Goal: Task Accomplishment & Management: Manage account settings

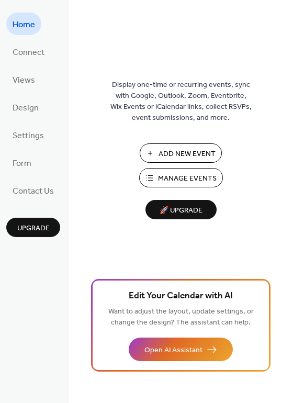
click at [149, 179] on button "Manage Events" at bounding box center [181, 177] width 84 height 19
click at [22, 131] on span "Settings" at bounding box center [28, 136] width 31 height 16
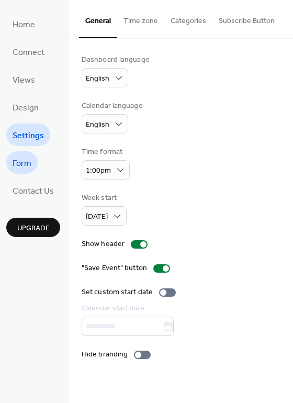
click at [25, 162] on span "Form" at bounding box center [22, 163] width 19 height 16
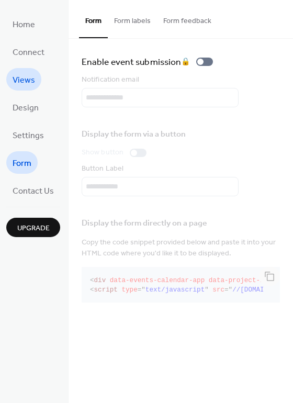
click at [13, 77] on span "Views" at bounding box center [24, 80] width 22 height 16
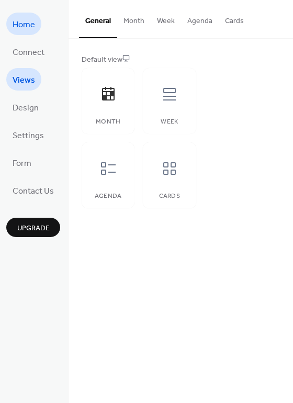
click at [35, 19] on link "Home" at bounding box center [23, 24] width 35 height 22
